Goal: Information Seeking & Learning: Learn about a topic

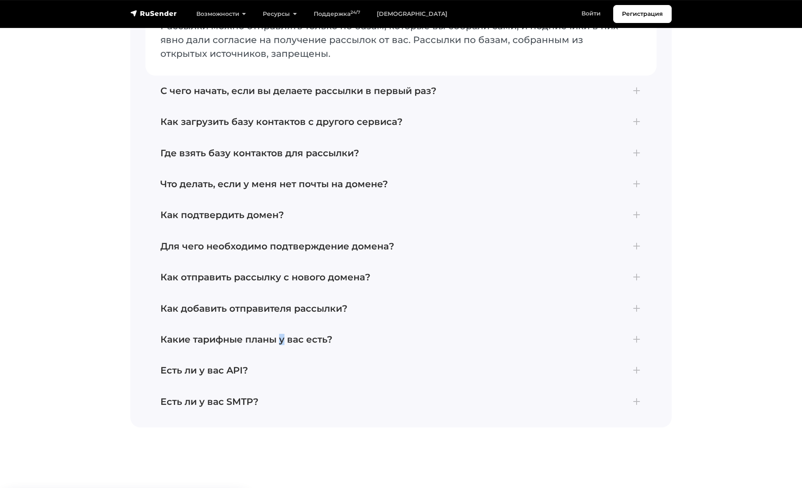
scroll to position [3622, 0]
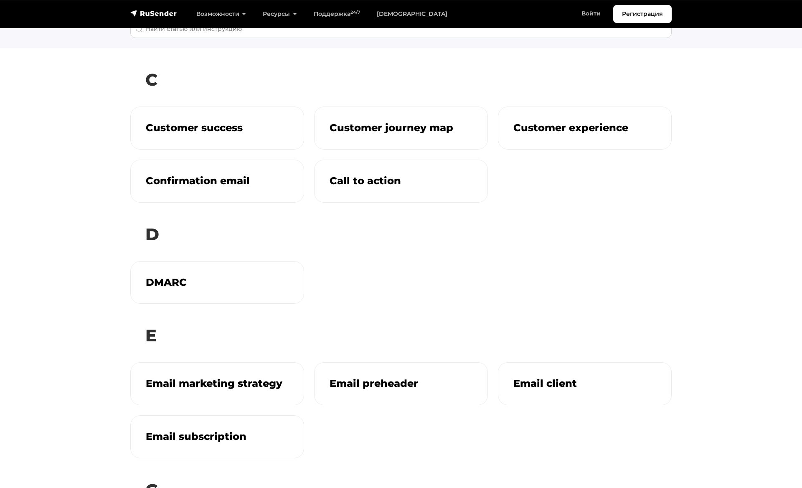
scroll to position [79, 0]
click at [273, 184] on h3 "Confirmation email" at bounding box center [217, 178] width 143 height 12
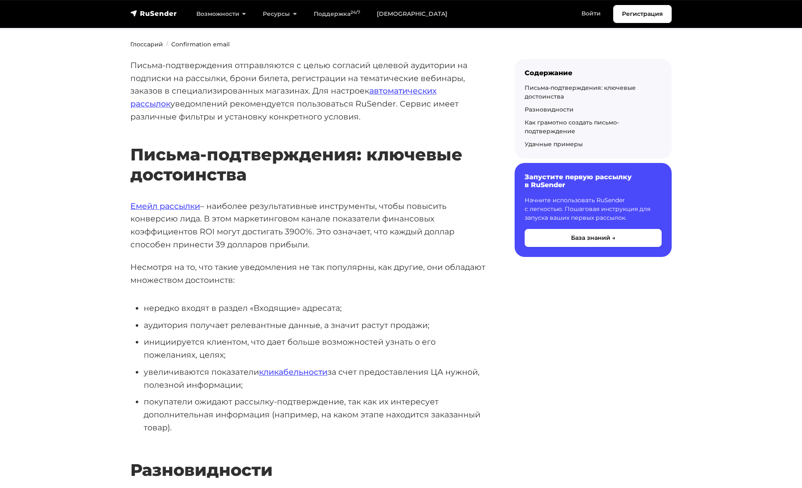
scroll to position [89, 0]
